Goal: Task Accomplishment & Management: Manage account settings

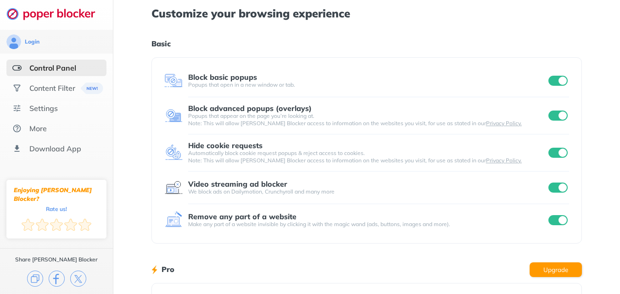
click at [559, 84] on input "checkbox" at bounding box center [558, 81] width 19 height 10
click at [557, 112] on input "checkbox" at bounding box center [558, 116] width 19 height 10
click at [558, 152] on input "checkbox" at bounding box center [558, 153] width 19 height 10
click at [558, 184] on div "Login Control Panel Content Filter Settings More Download App Enjoying [PERSON_…" at bounding box center [310, 237] width 620 height 475
click at [559, 191] on div "Login Control Panel Content Filter Settings More Download App Enjoying [PERSON_…" at bounding box center [310, 237] width 620 height 475
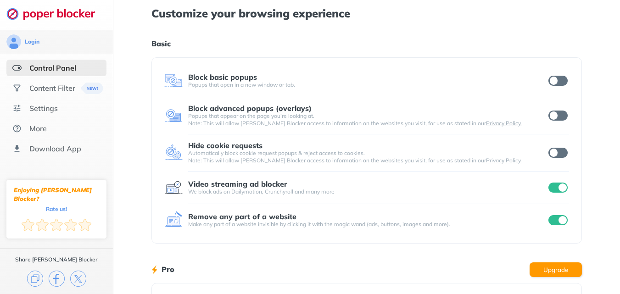
drag, startPoint x: 563, startPoint y: 220, endPoint x: 563, endPoint y: 213, distance: 7.8
click at [563, 219] on input "checkbox" at bounding box center [558, 220] width 19 height 10
click at [565, 187] on input "checkbox" at bounding box center [558, 188] width 19 height 10
click at [561, 220] on input "checkbox" at bounding box center [558, 220] width 19 height 10
